Goal: Information Seeking & Learning: Learn about a topic

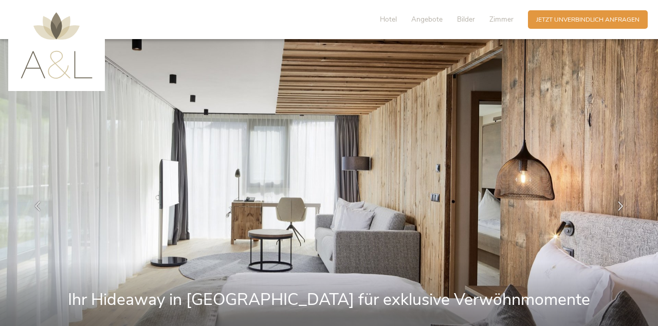
click at [620, 213] on div at bounding box center [620, 206] width 26 height 26
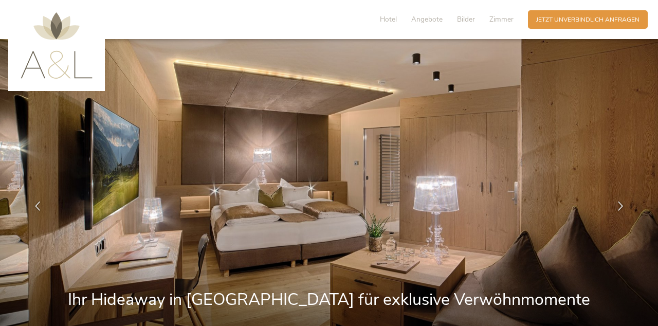
click at [614, 208] on div at bounding box center [620, 206] width 26 height 26
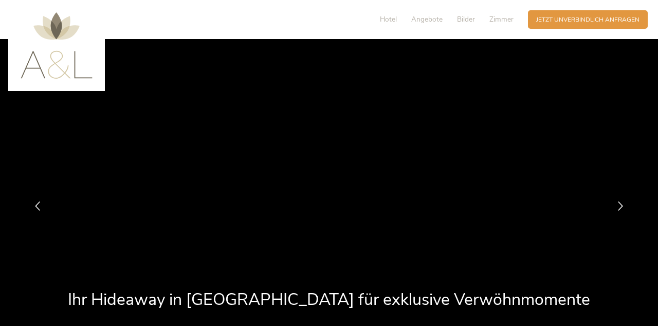
click at [620, 212] on div at bounding box center [620, 206] width 26 height 26
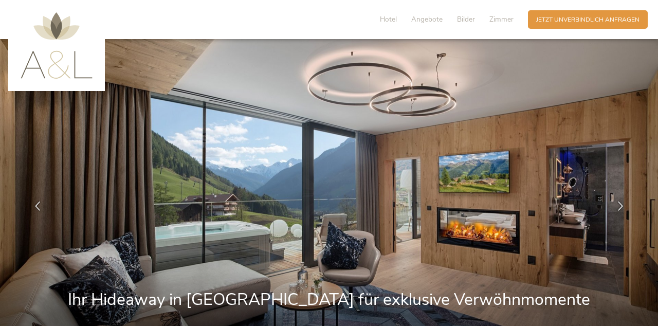
click at [621, 201] on icon at bounding box center [620, 205] width 9 height 9
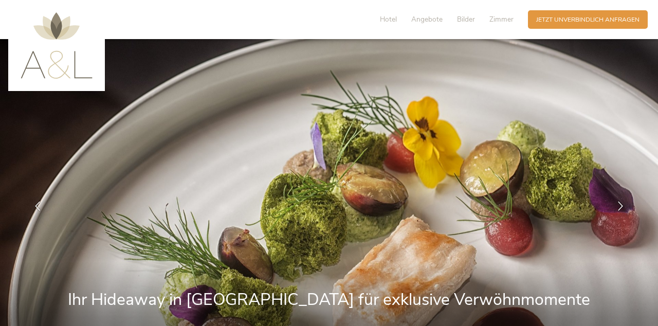
click at [41, 200] on div at bounding box center [38, 206] width 26 height 26
click at [36, 210] on icon at bounding box center [37, 205] width 9 height 9
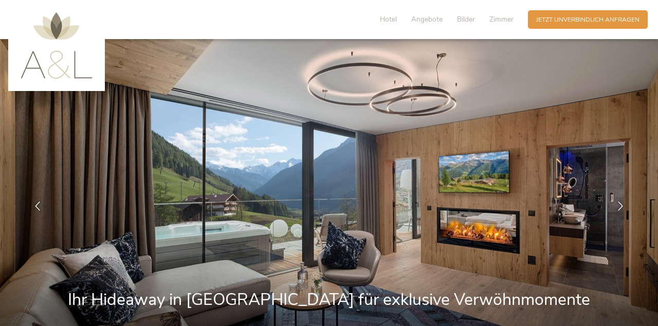
click at [39, 206] on icon at bounding box center [37, 205] width 9 height 9
click at [47, 52] on img at bounding box center [57, 45] width 72 height 66
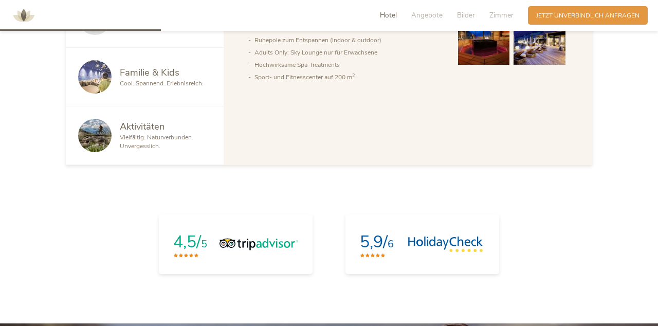
scroll to position [628, 0]
click at [446, 244] on img at bounding box center [445, 243] width 76 height 15
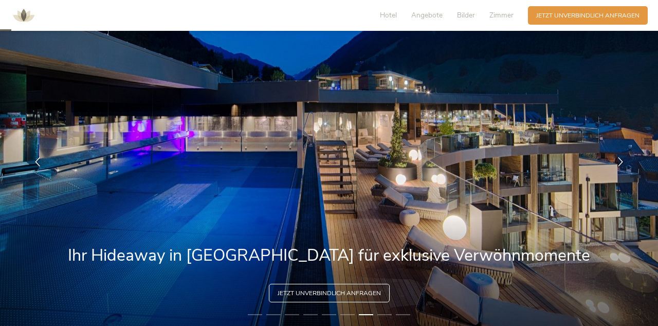
scroll to position [54, 0]
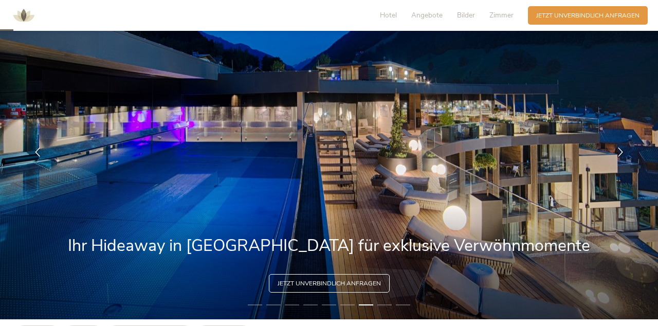
click at [612, 155] on div at bounding box center [620, 152] width 26 height 26
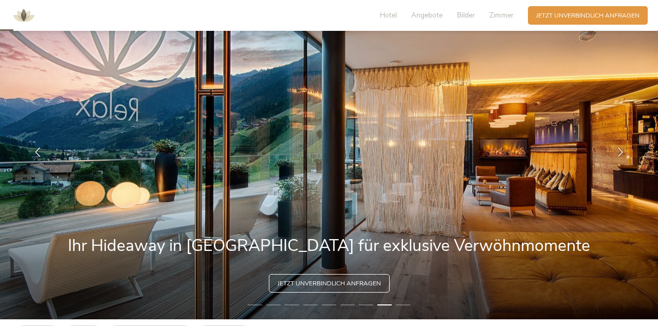
click at [621, 156] on icon at bounding box center [620, 151] width 9 height 9
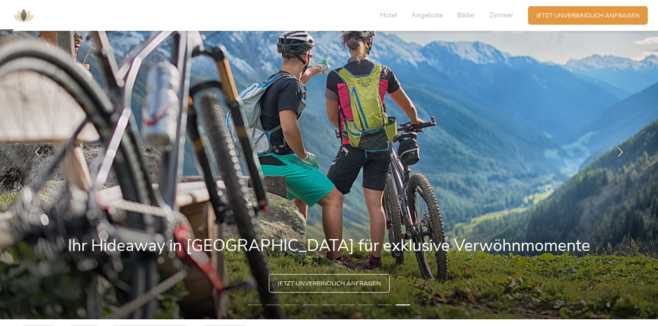
click at [254, 305] on li "1" at bounding box center [255, 305] width 14 height 8
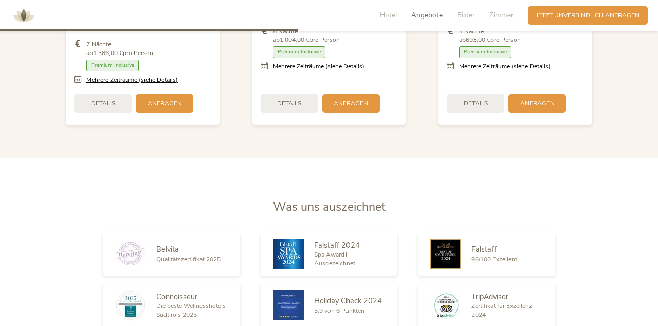
scroll to position [1165, 0]
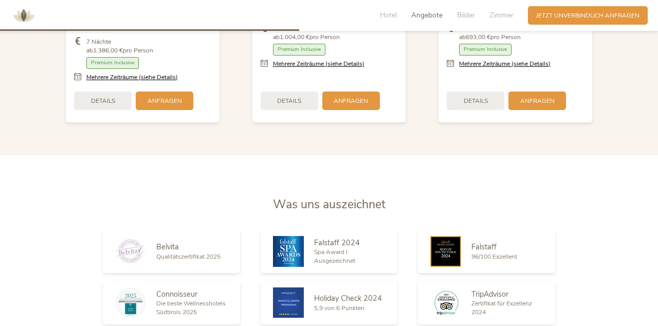
click at [341, 304] on span "5,9 von 6 Punkten" at bounding box center [339, 308] width 50 height 8
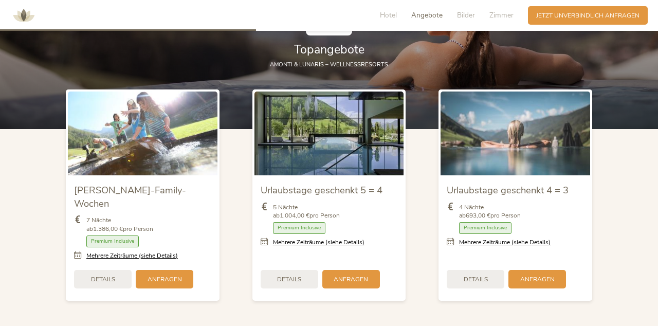
scroll to position [987, 0]
click at [309, 231] on span "Premium Inclusive" at bounding box center [299, 228] width 52 height 12
click at [299, 226] on span "Premium Inclusive" at bounding box center [299, 228] width 52 height 12
click at [282, 275] on div "Details" at bounding box center [290, 279] width 58 height 18
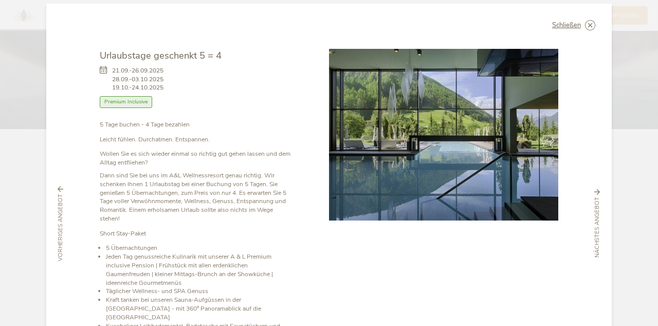
scroll to position [0, 0]
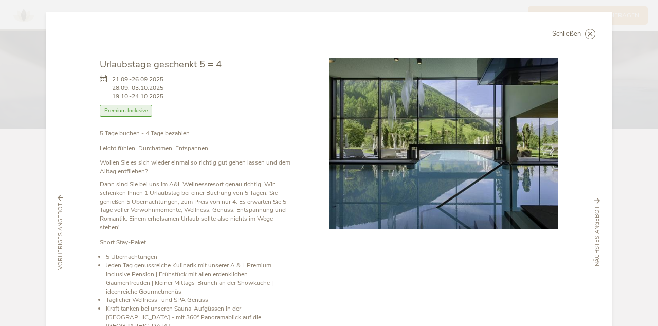
click at [0, 0] on icon at bounding box center [0, 0] width 0 height 0
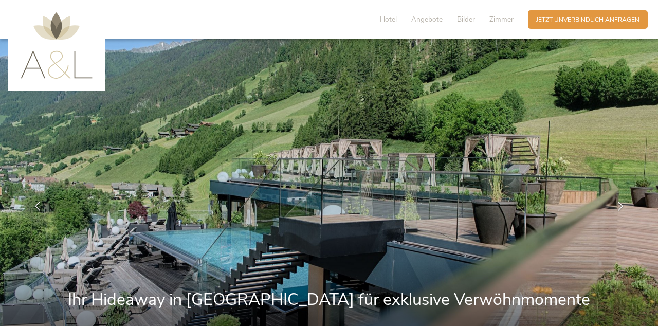
click at [500, 15] on span "Zimmer" at bounding box center [501, 19] width 24 height 10
click at [502, 18] on span "Zimmer" at bounding box center [501, 19] width 24 height 10
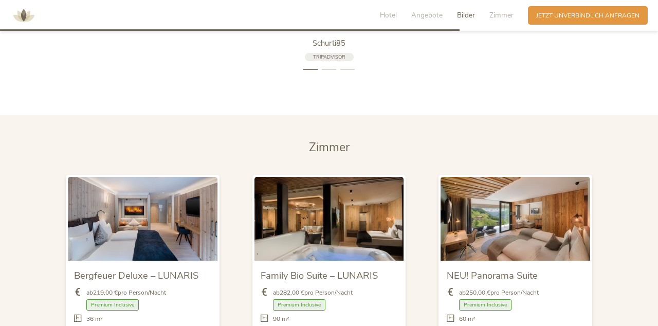
scroll to position [1981, 0]
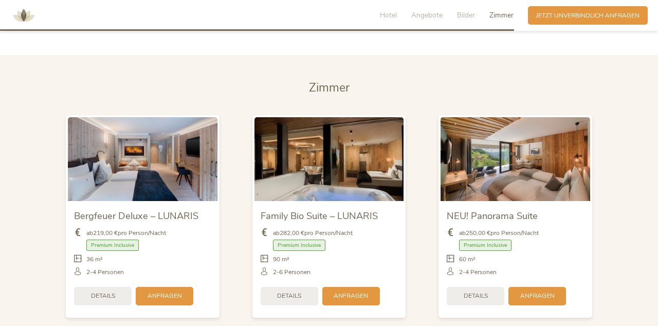
click at [180, 229] on div "ab 219,00 € pro Person/Nacht" at bounding box center [142, 235] width 137 height 13
click at [102, 287] on div "Details" at bounding box center [103, 296] width 58 height 18
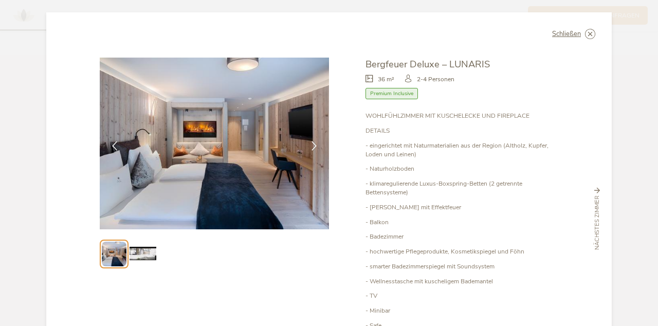
click at [312, 141] on icon at bounding box center [313, 145] width 9 height 9
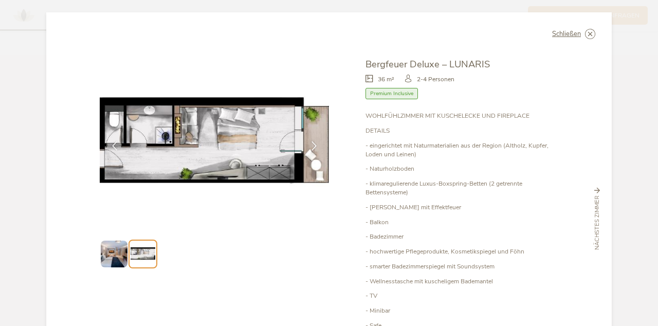
click at [312, 141] on icon at bounding box center [313, 145] width 9 height 9
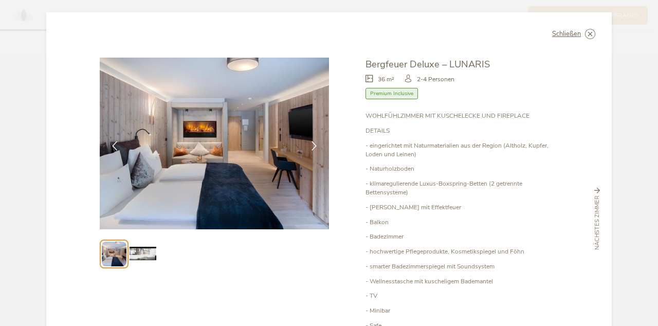
click at [312, 141] on icon at bounding box center [313, 145] width 9 height 9
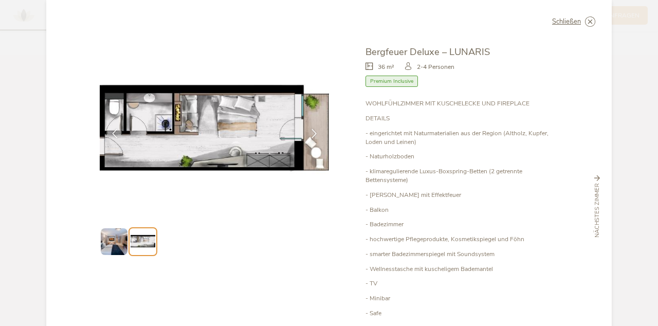
scroll to position [0, 0]
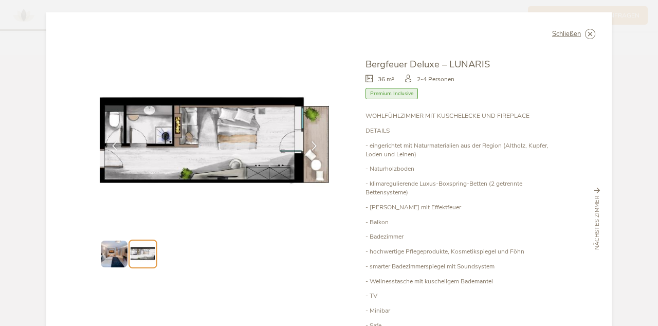
click at [0, 0] on icon at bounding box center [0, 0] width 0 height 0
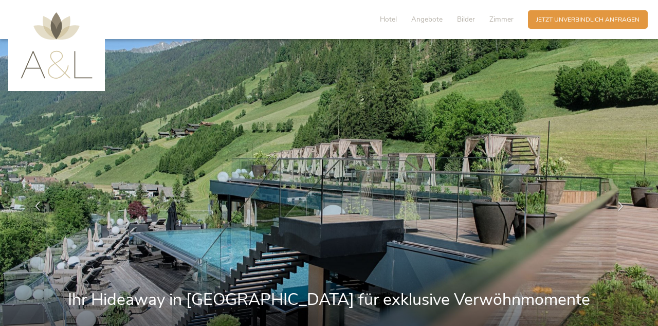
click at [392, 14] on span "Hotel" at bounding box center [388, 19] width 17 height 10
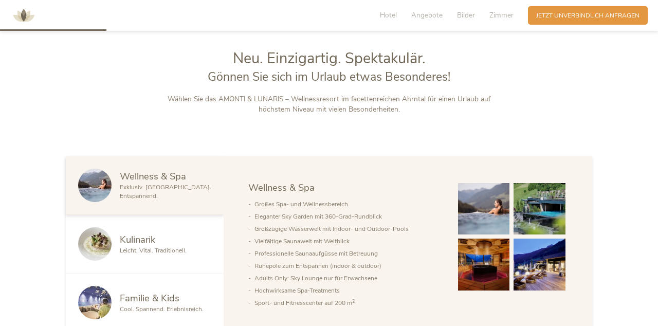
scroll to position [390, 0]
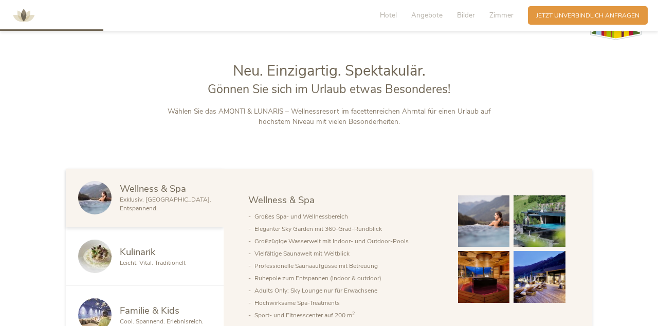
click at [484, 219] on img at bounding box center [484, 221] width 52 height 52
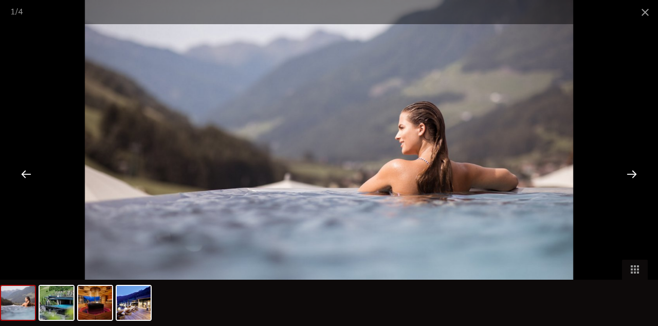
click at [632, 190] on div at bounding box center [632, 174] width 32 height 32
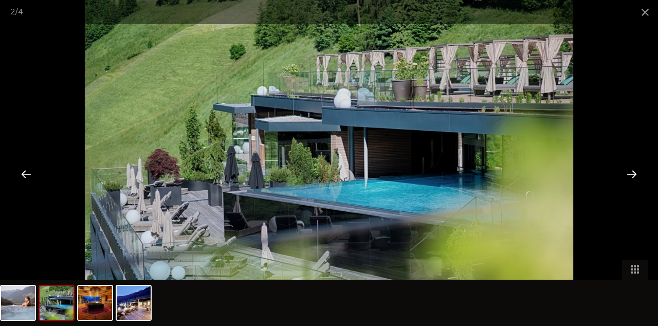
click at [635, 190] on div at bounding box center [632, 174] width 32 height 32
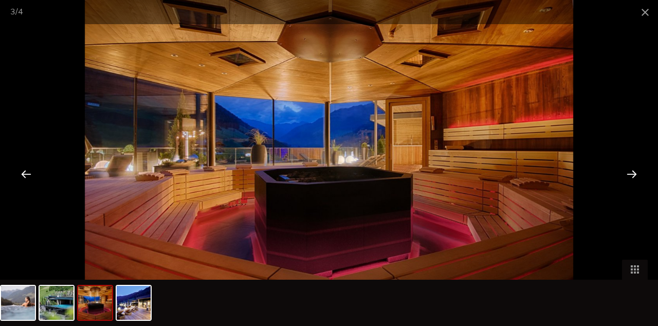
click at [634, 190] on div at bounding box center [632, 174] width 32 height 32
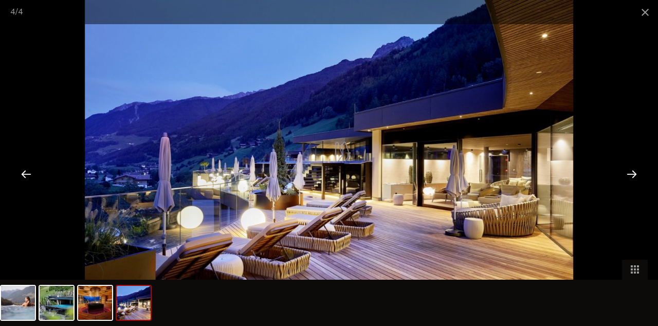
click at [632, 190] on div at bounding box center [632, 174] width 32 height 32
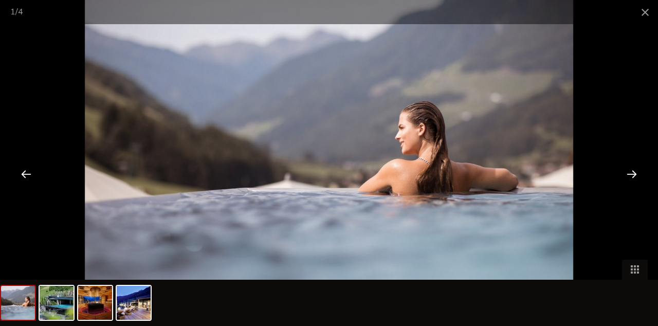
click at [644, 8] on span at bounding box center [645, 12] width 26 height 24
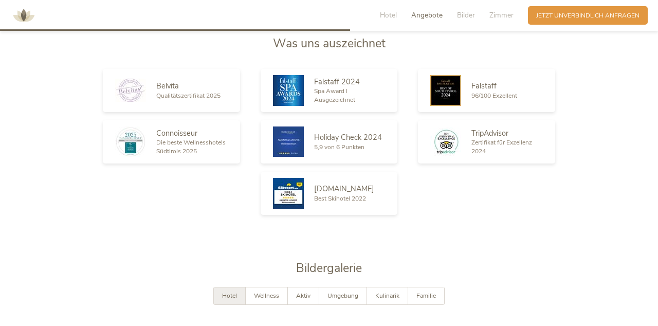
scroll to position [1327, 0]
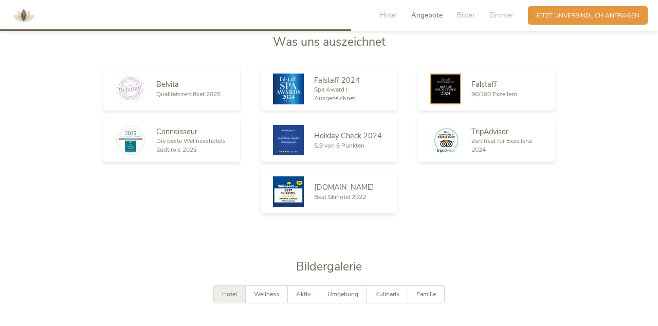
click at [333, 141] on span "5,9 von 6 Punkten" at bounding box center [339, 145] width 50 height 8
click at [292, 127] on img at bounding box center [288, 140] width 31 height 30
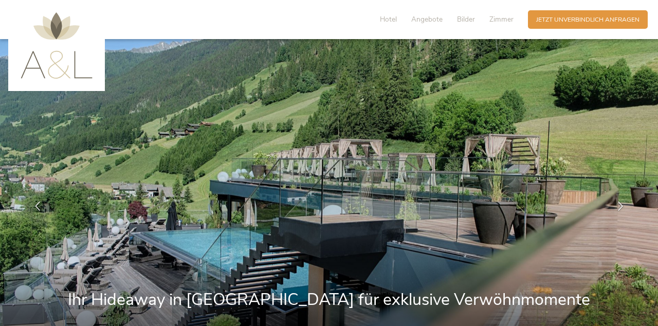
scroll to position [4, 0]
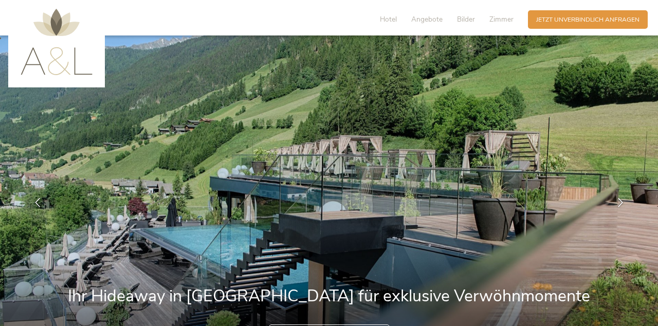
click at [621, 203] on icon at bounding box center [620, 202] width 9 height 9
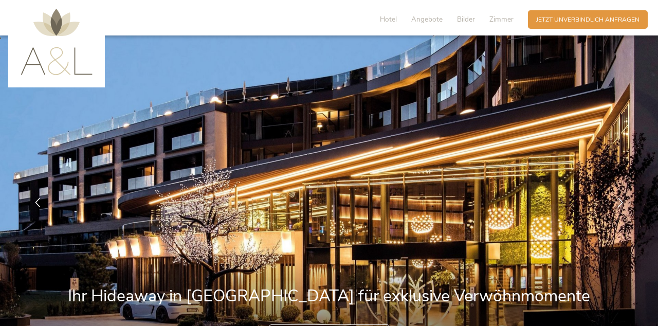
click at [621, 203] on icon at bounding box center [620, 202] width 9 height 9
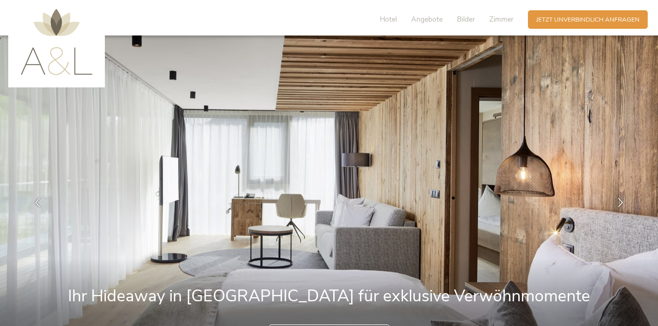
click at [621, 204] on icon at bounding box center [620, 202] width 9 height 9
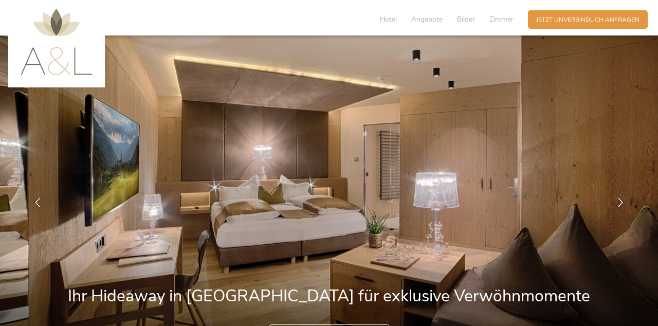
click at [621, 204] on icon at bounding box center [620, 202] width 9 height 9
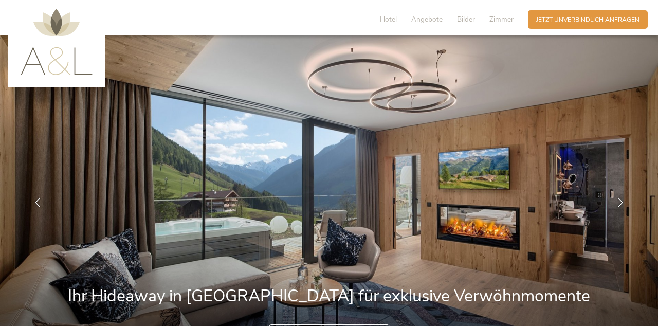
click at [621, 205] on icon at bounding box center [620, 202] width 9 height 9
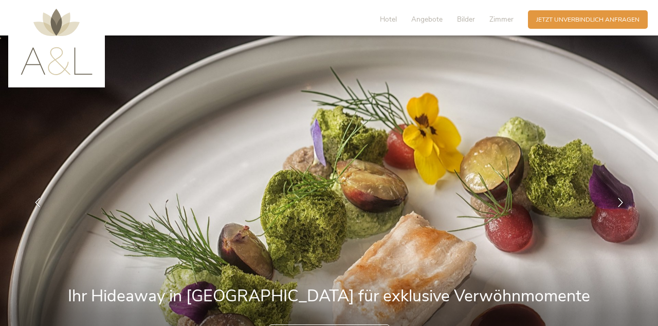
click at [621, 205] on icon at bounding box center [620, 202] width 9 height 9
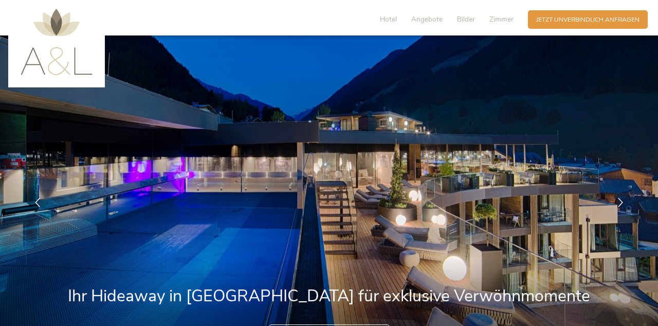
click at [621, 205] on icon at bounding box center [620, 202] width 9 height 9
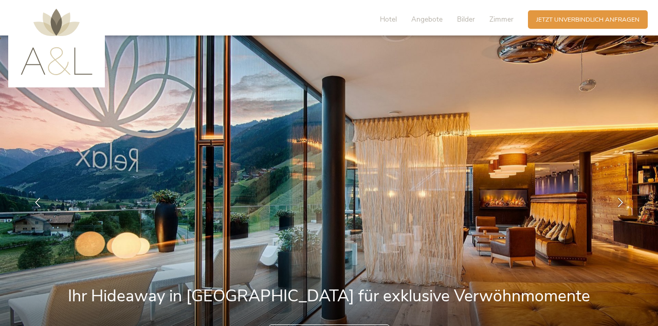
click at [618, 208] on div at bounding box center [620, 203] width 26 height 26
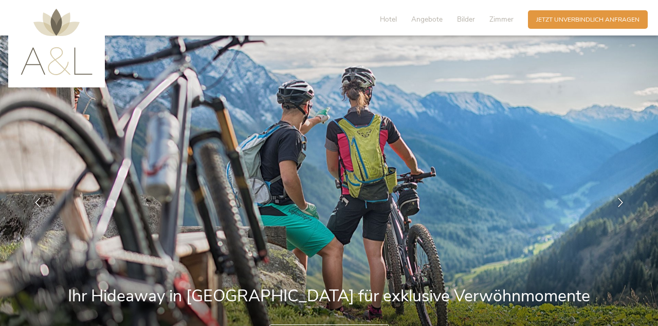
click at [623, 192] on div at bounding box center [620, 203] width 26 height 26
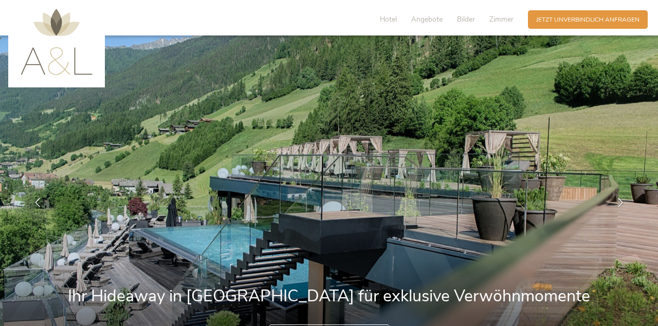
click at [619, 202] on icon at bounding box center [620, 202] width 9 height 9
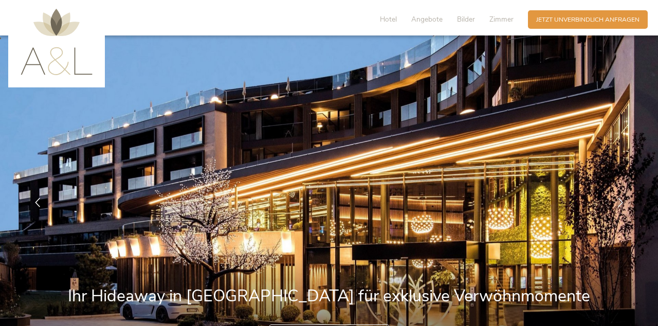
click at [621, 209] on div at bounding box center [620, 203] width 26 height 26
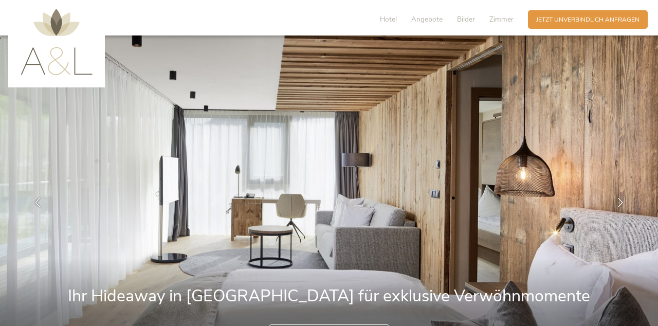
click at [615, 214] on div at bounding box center [620, 203] width 26 height 26
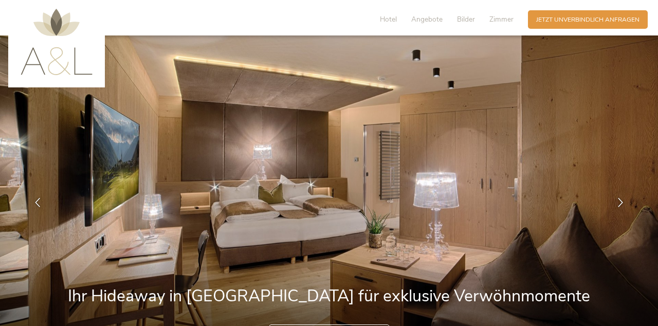
click at [622, 202] on icon at bounding box center [620, 202] width 9 height 9
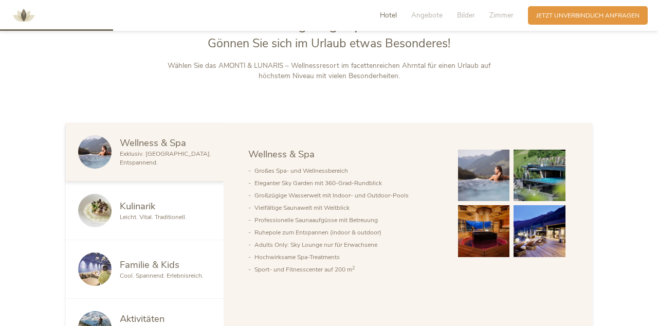
scroll to position [437, 0]
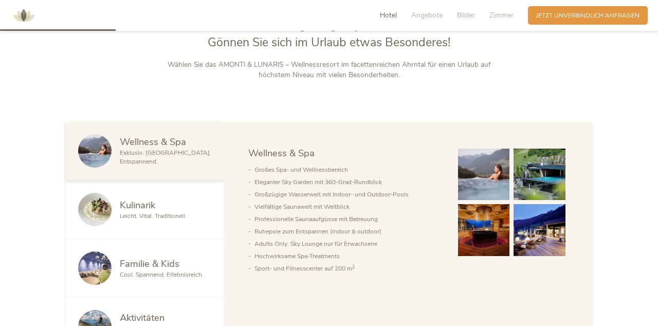
click at [163, 207] on div "Kulinarik" at bounding box center [165, 204] width 91 height 13
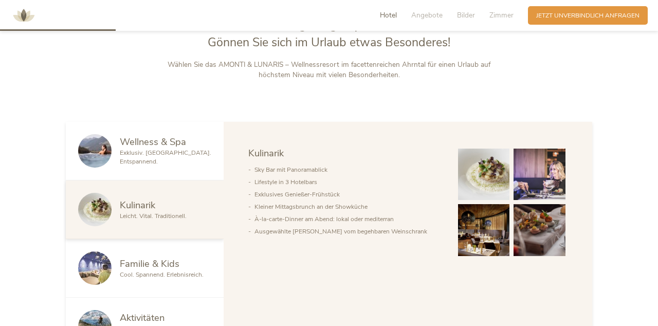
click at [189, 276] on span "Cool. Spannend. Erlebnisreich." at bounding box center [162, 274] width 84 height 8
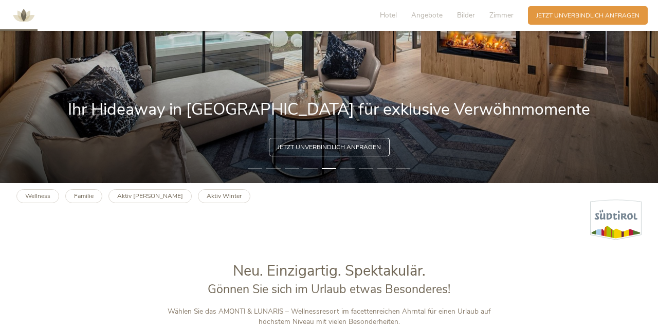
scroll to position [0, 0]
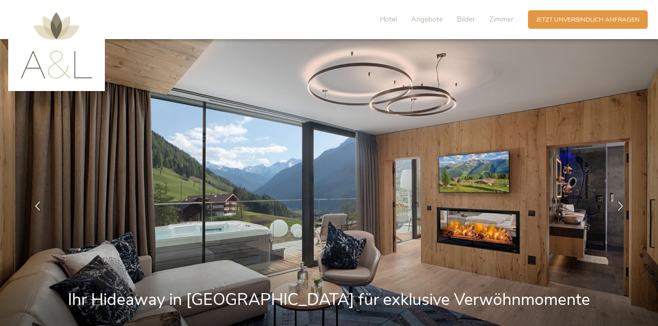
click at [387, 19] on span "Hotel" at bounding box center [388, 19] width 17 height 10
click at [505, 17] on span "Zimmer" at bounding box center [501, 19] width 24 height 10
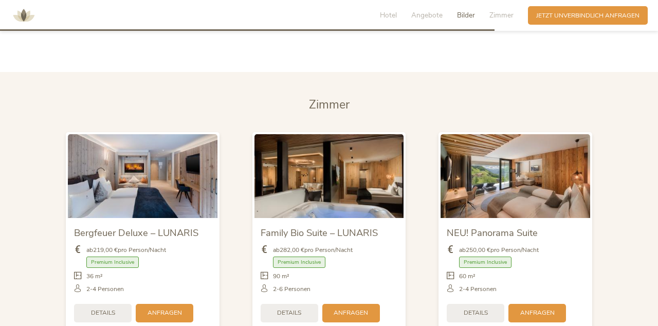
scroll to position [1981, 0]
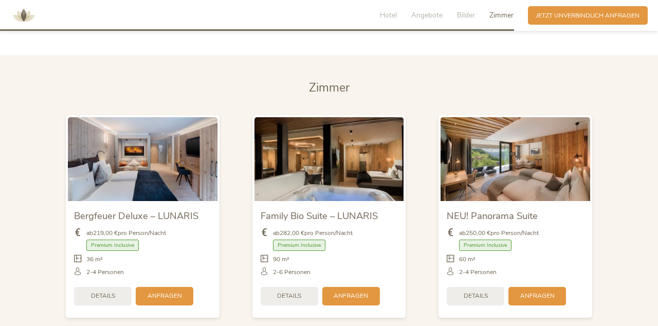
click at [103, 291] on span "Details" at bounding box center [103, 295] width 24 height 9
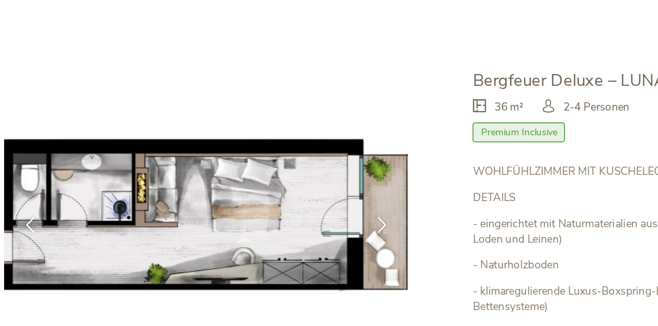
click at [314, 141] on icon at bounding box center [313, 145] width 9 height 9
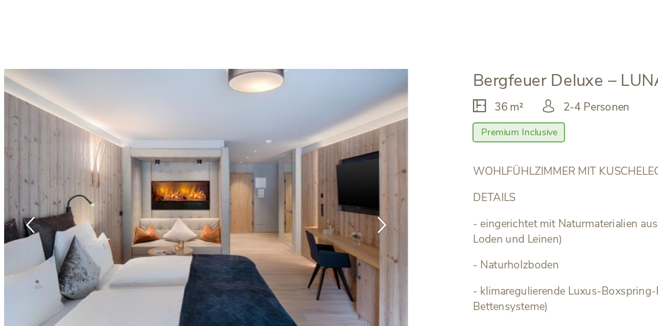
click at [318, 133] on div at bounding box center [314, 146] width 26 height 26
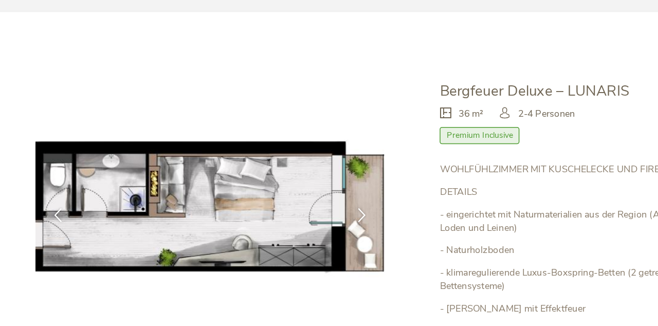
scroll to position [1, 0]
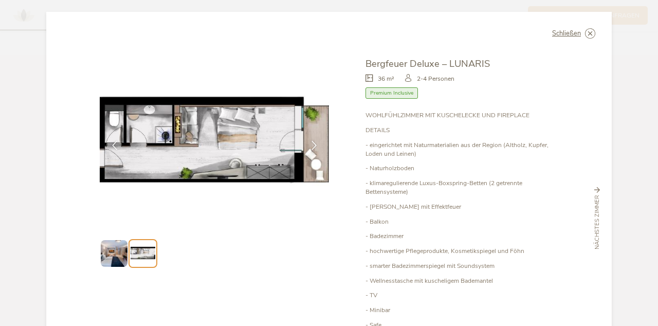
click at [110, 240] on img at bounding box center [114, 253] width 26 height 26
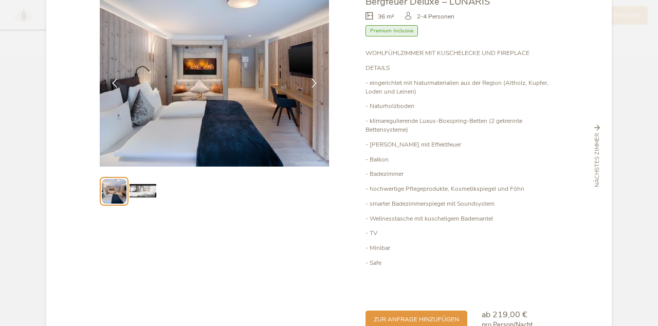
scroll to position [0, 0]
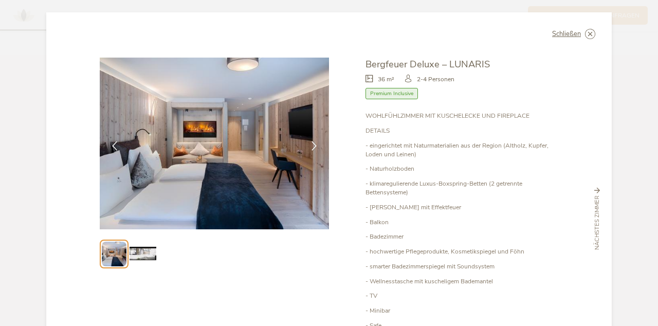
click at [0, 0] on icon at bounding box center [0, 0] width 0 height 0
